Goal: Transaction & Acquisition: Purchase product/service

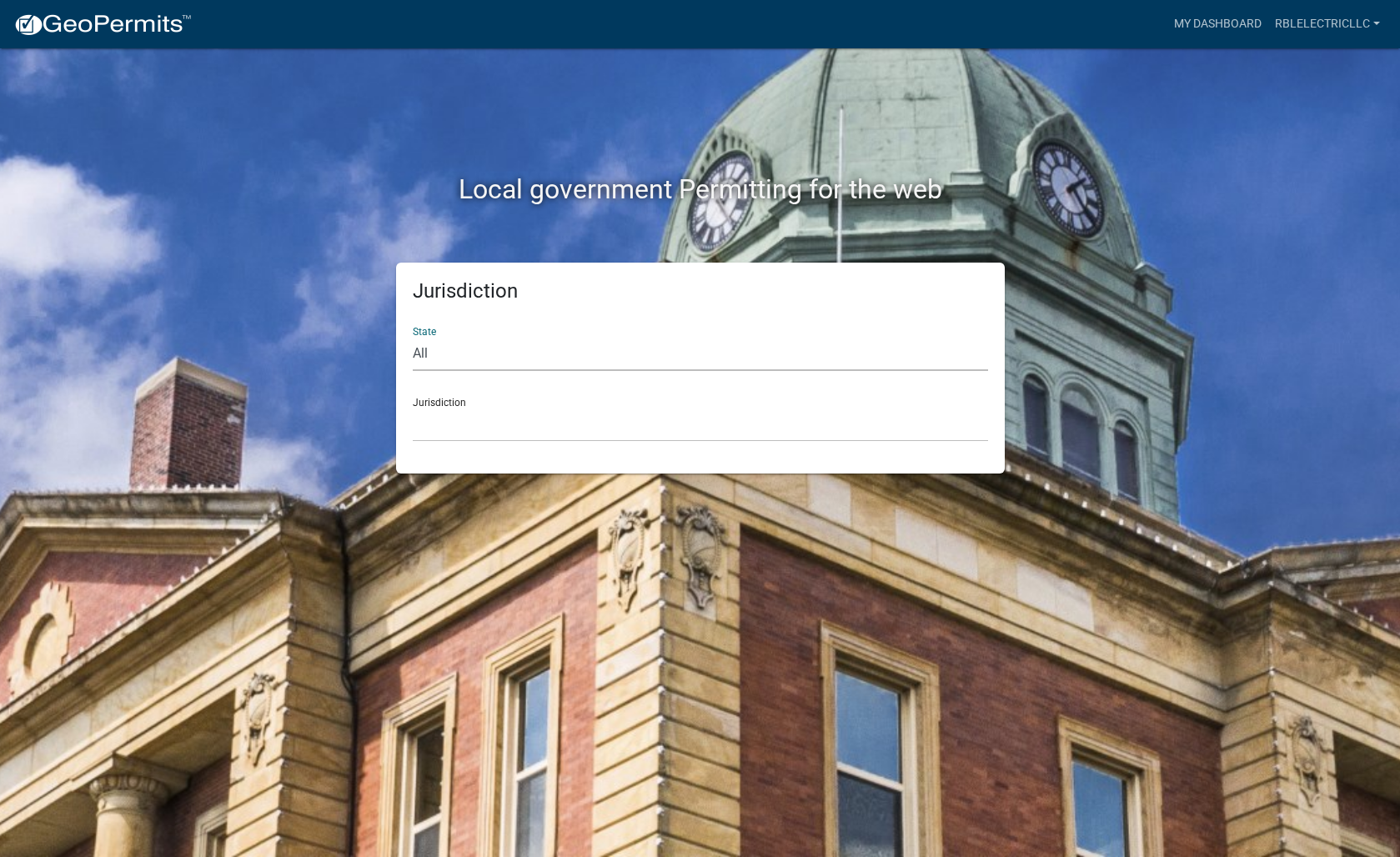
select select "[US_STATE]"
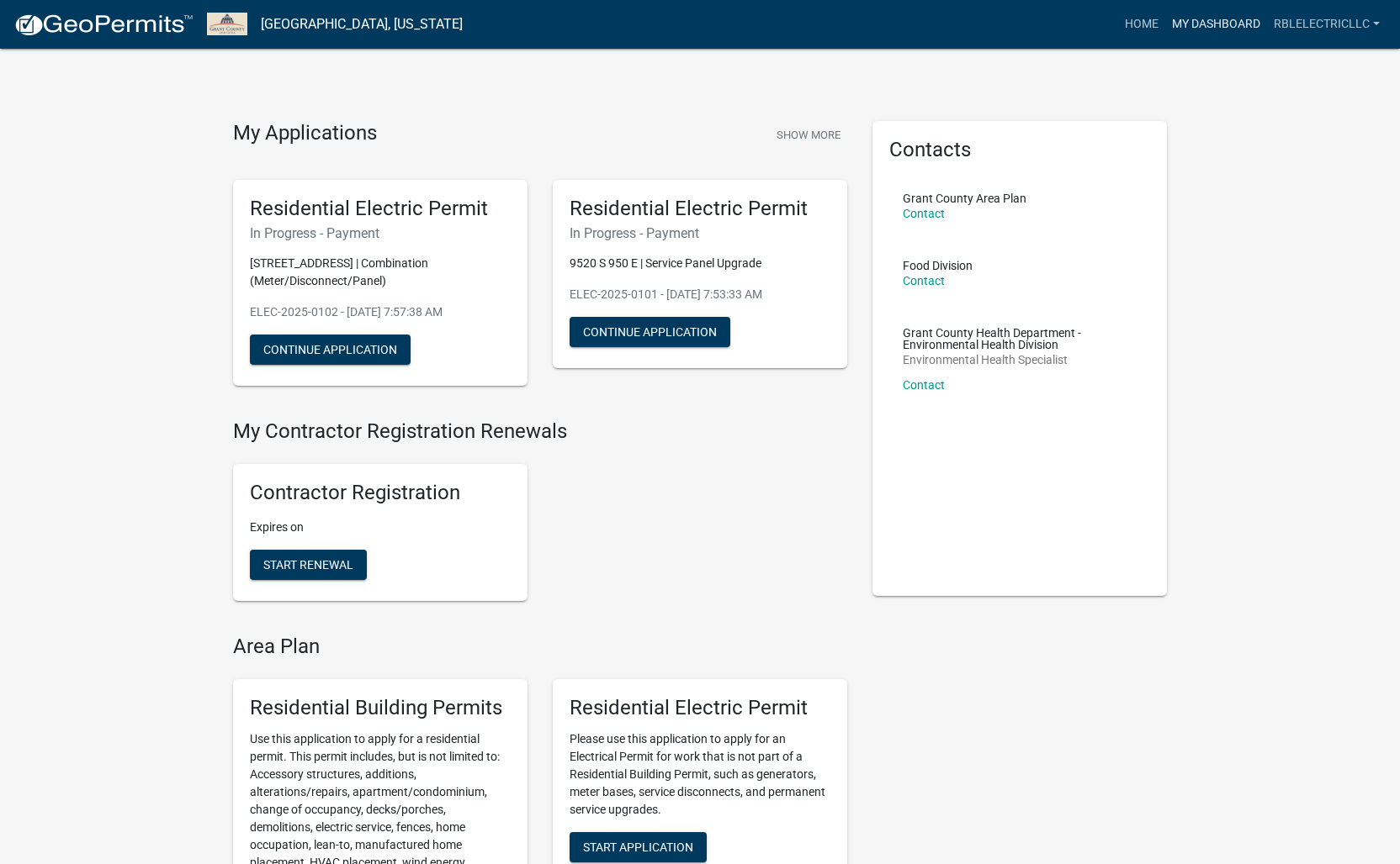
click at [1225, 21] on link "My Dashboard" at bounding box center [1216, 24] width 102 height 32
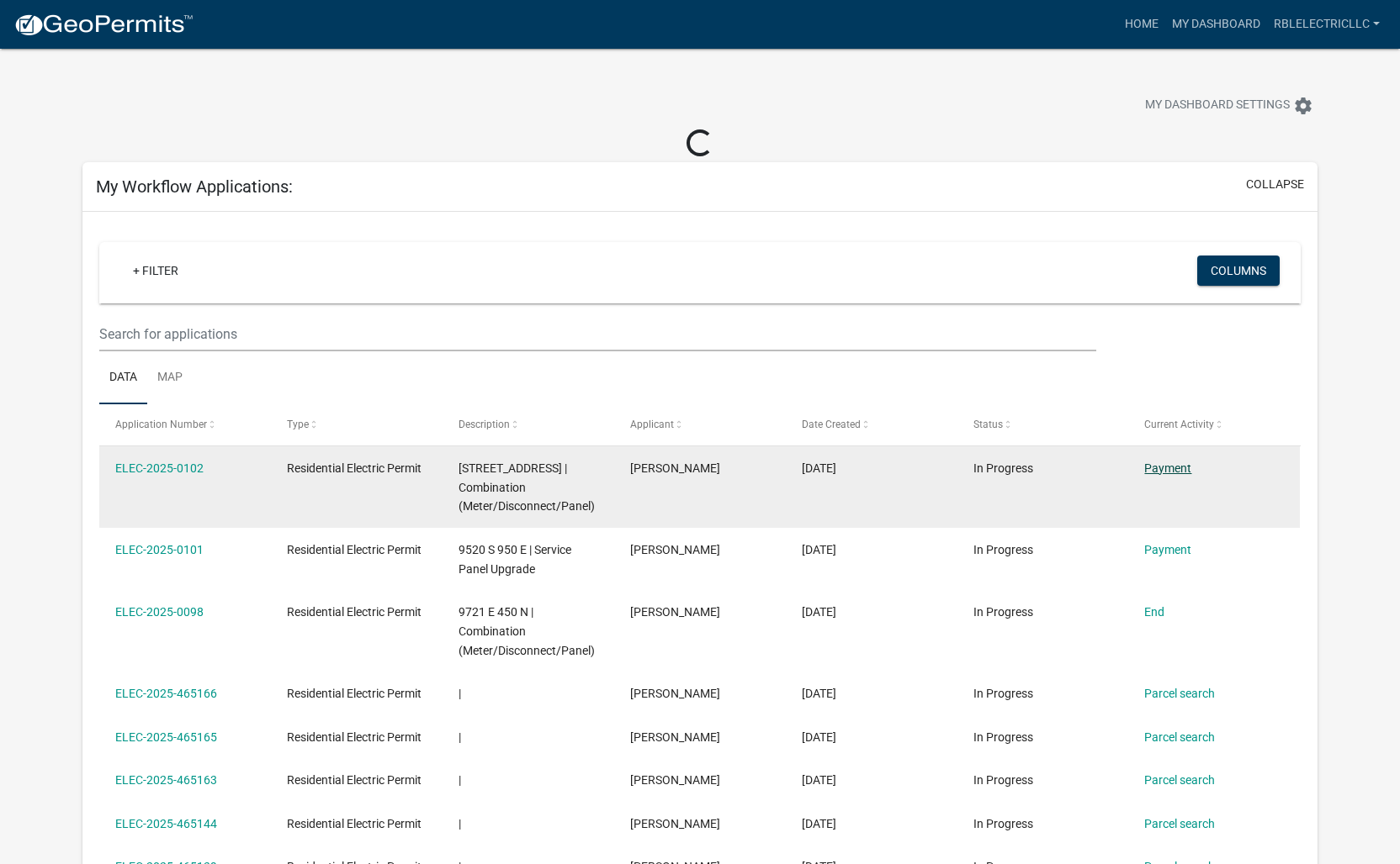
click at [1181, 468] on link "Payment" at bounding box center [1167, 468] width 47 height 13
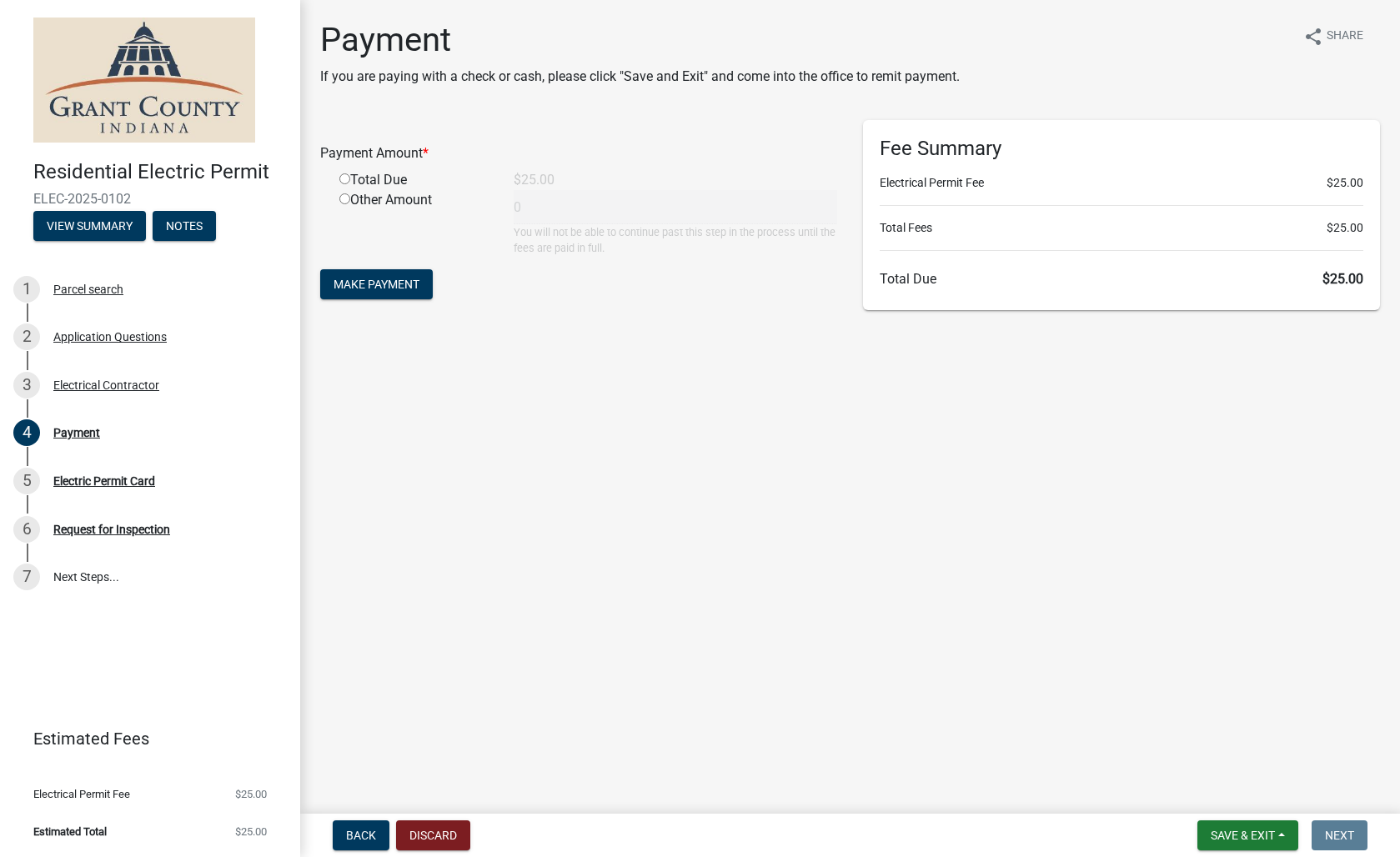
click at [343, 181] on input "radio" at bounding box center [345, 179] width 11 height 11
radio input "true"
type input "25"
click at [384, 290] on span "Make Payment" at bounding box center [376, 284] width 86 height 13
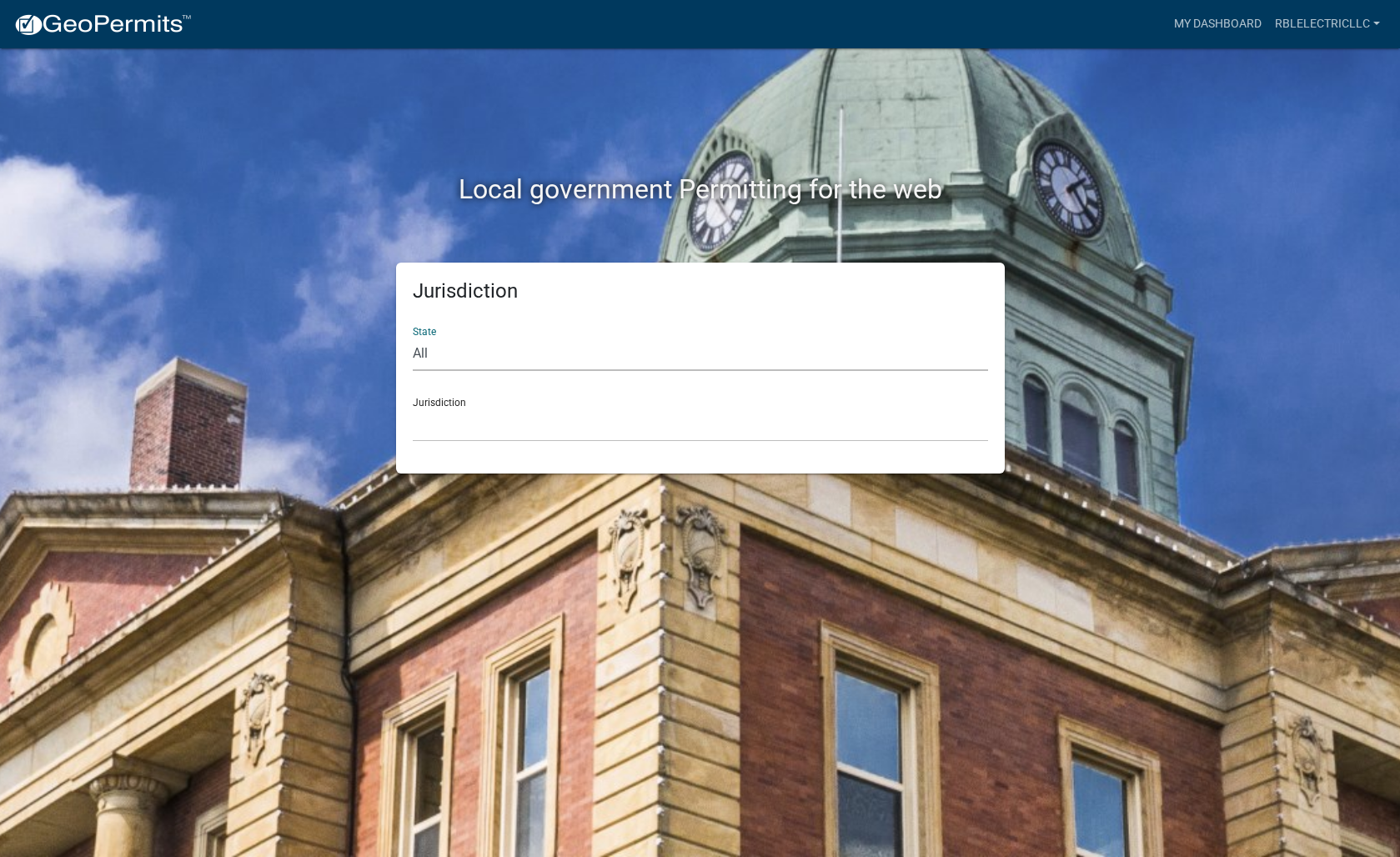
select select "[US_STATE]"
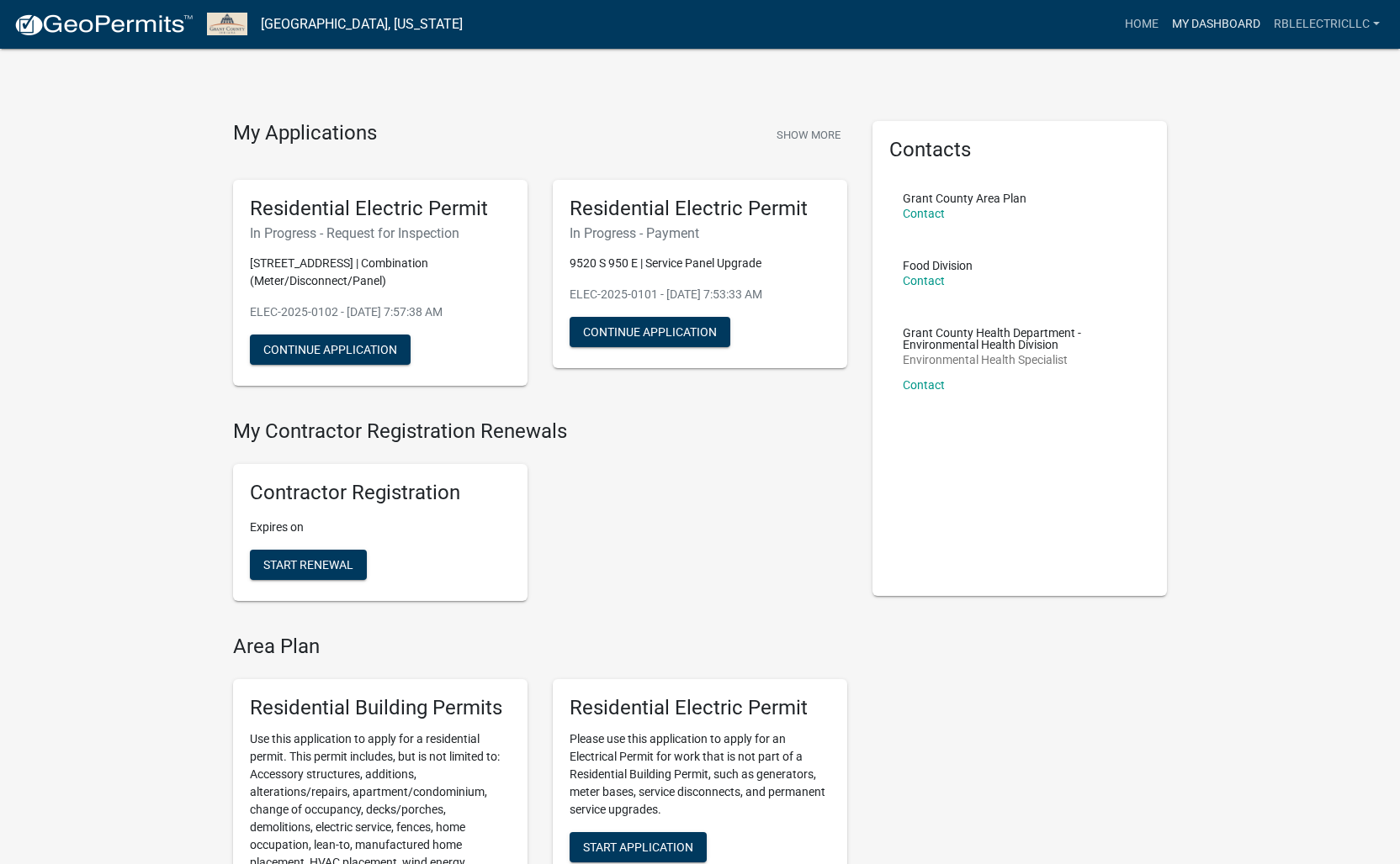
click at [1216, 15] on link "My Dashboard" at bounding box center [1216, 24] width 102 height 32
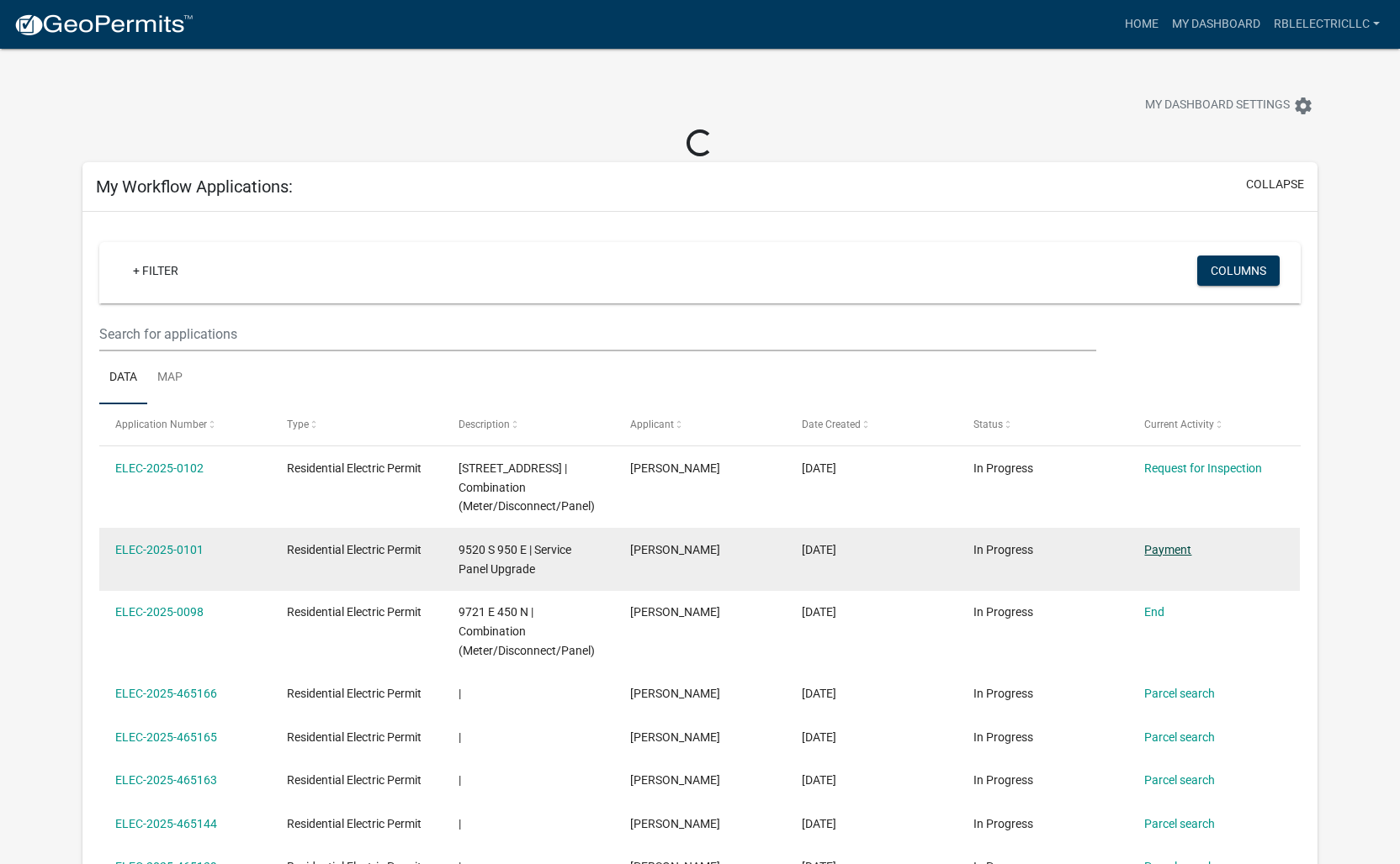
click at [1177, 545] on link "Payment" at bounding box center [1167, 550] width 47 height 13
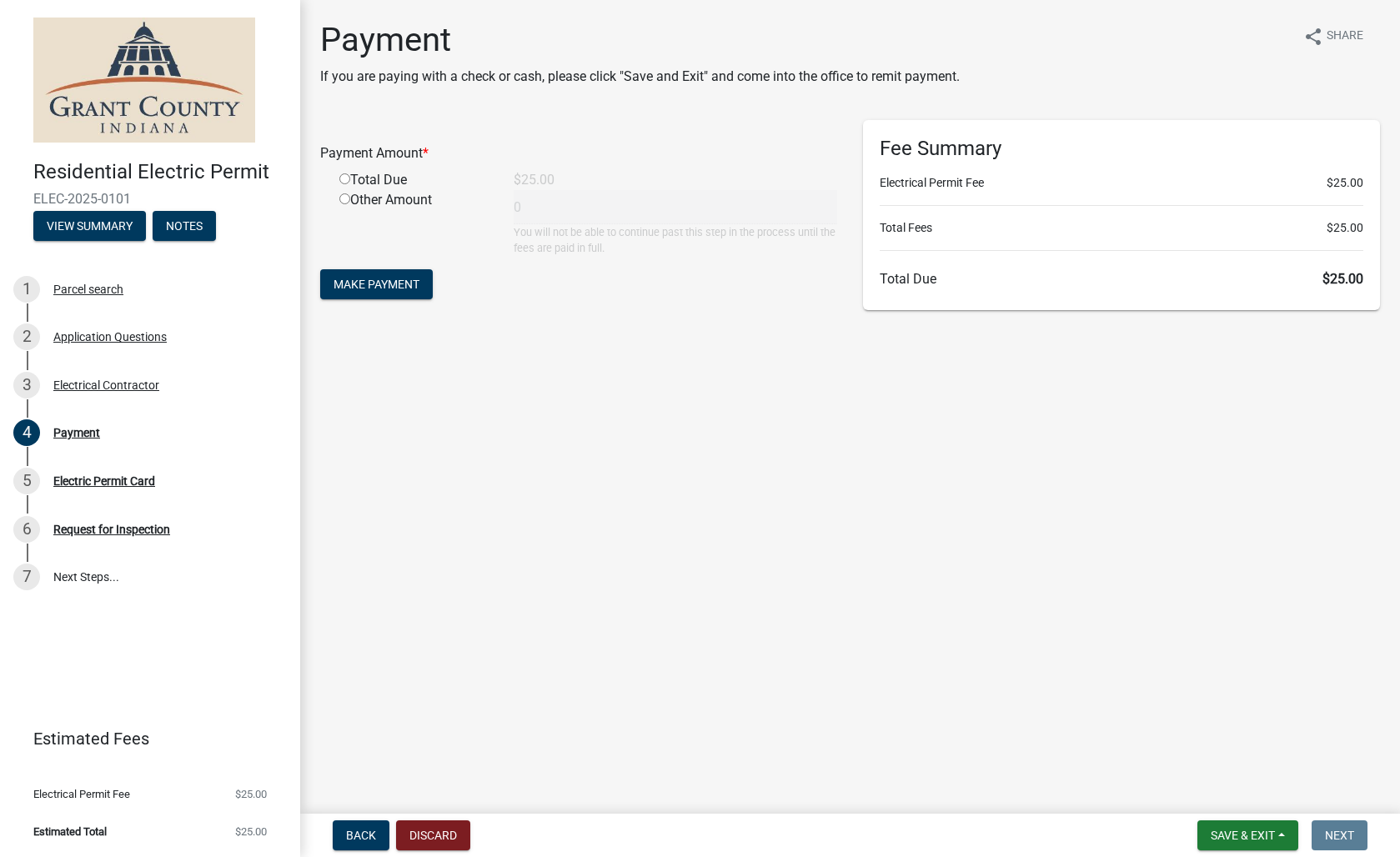
click at [347, 187] on div "Total Due" at bounding box center [414, 181] width 174 height 20
click at [346, 183] on input "radio" at bounding box center [345, 179] width 11 height 11
radio input "true"
type input "25"
click at [397, 287] on span "Make Payment" at bounding box center [376, 284] width 86 height 13
